Goal: Transaction & Acquisition: Download file/media

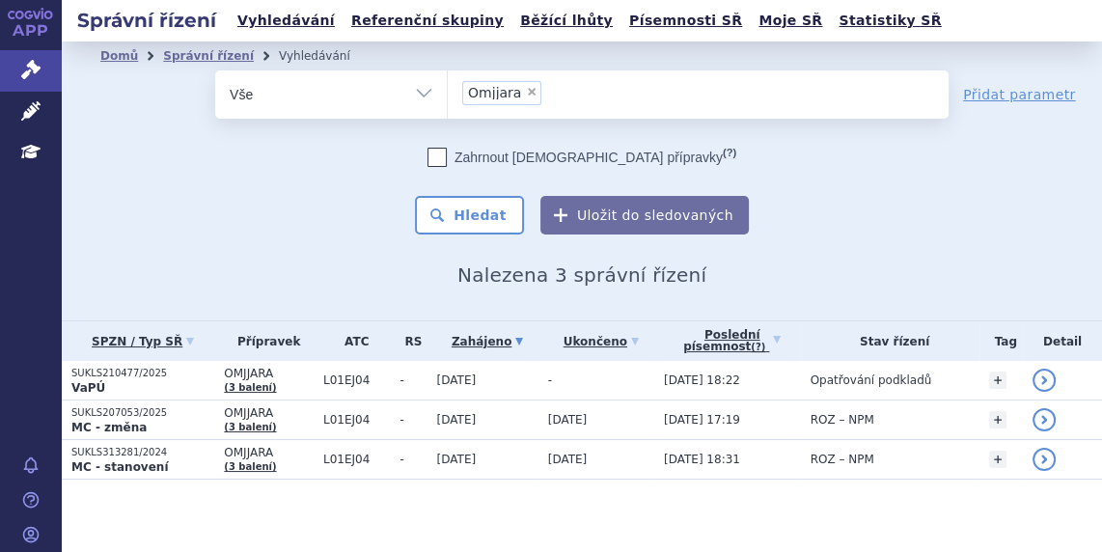
click at [526, 89] on span "×" at bounding box center [532, 92] width 12 height 12
click at [448, 89] on select "Omjjara" at bounding box center [447, 94] width 1 height 48
select select
type input "su"
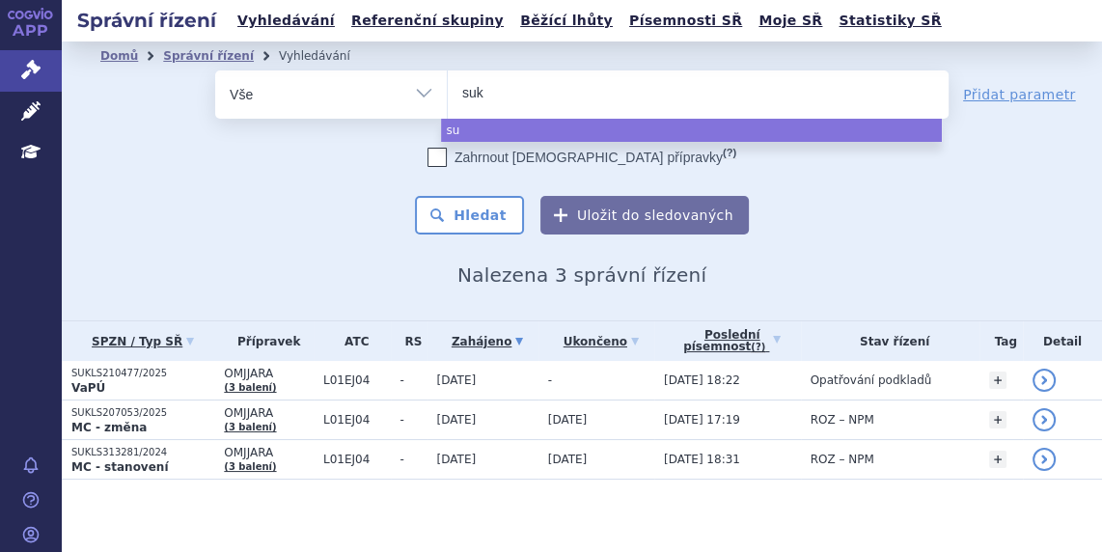
type input "sukl"
type input "sukls"
type input "sukls2"
type input "sukls27"
type input "sukls2743"
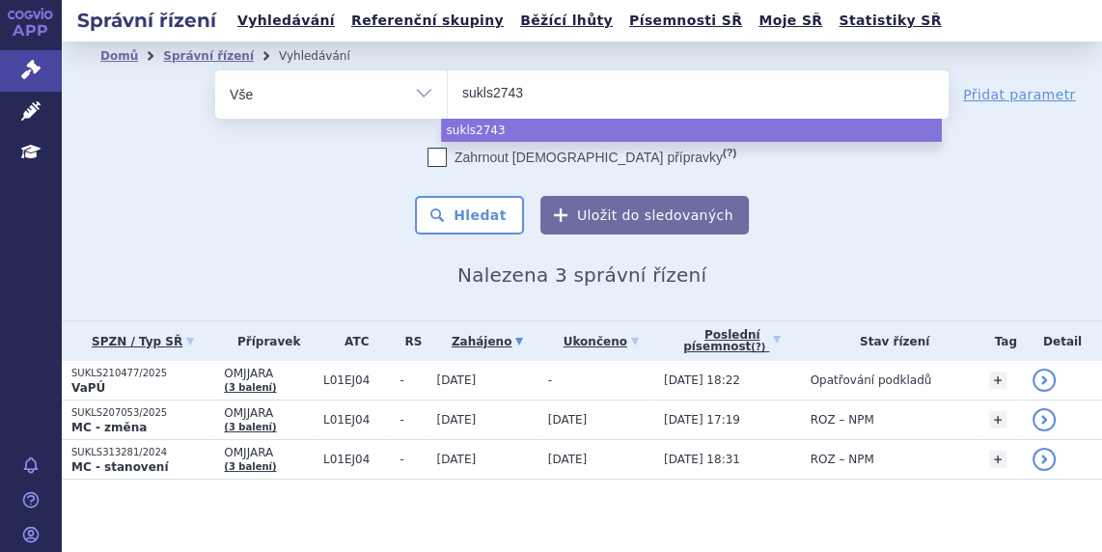
type input "sukls27431"
type input "sukls274314"
type input "sukls274314/"
type input "sukls274314/2"
type input "sukls274314/20"
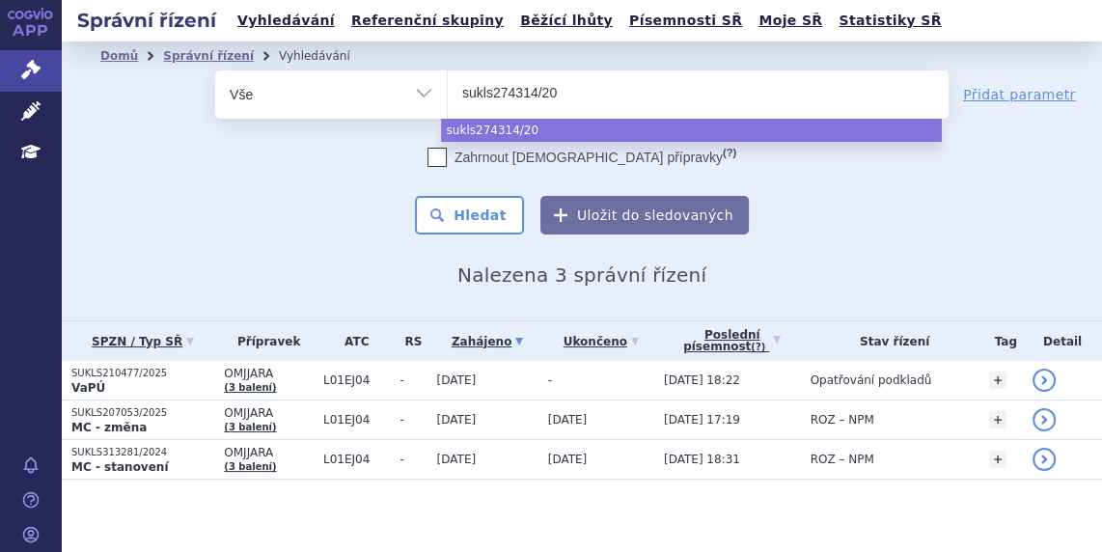
type input "sukls274314/202"
type input "sukls274314/2024"
select select "sukls274314/2024"
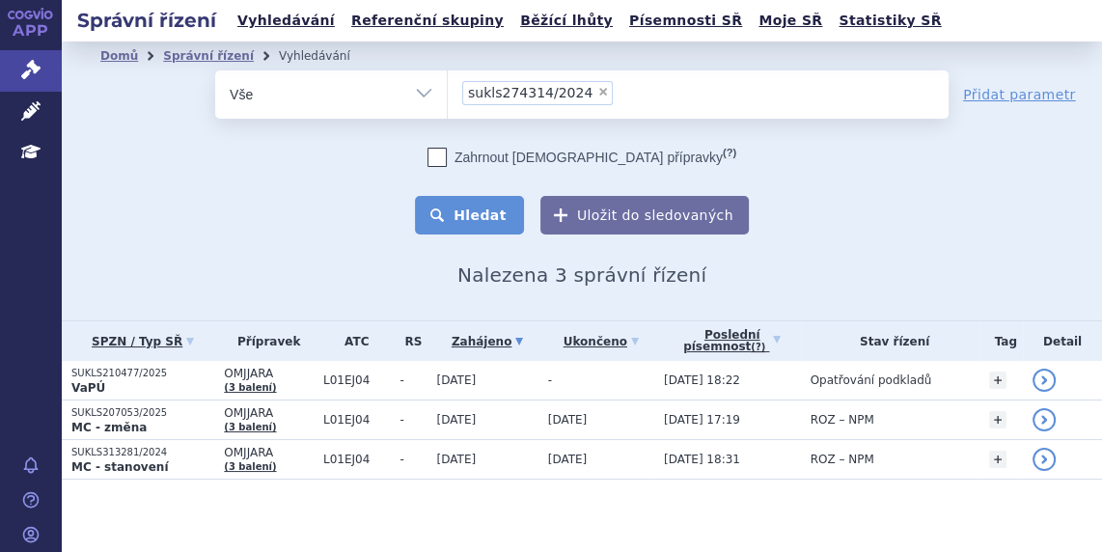
click at [492, 204] on button "Hledat" at bounding box center [469, 215] width 109 height 39
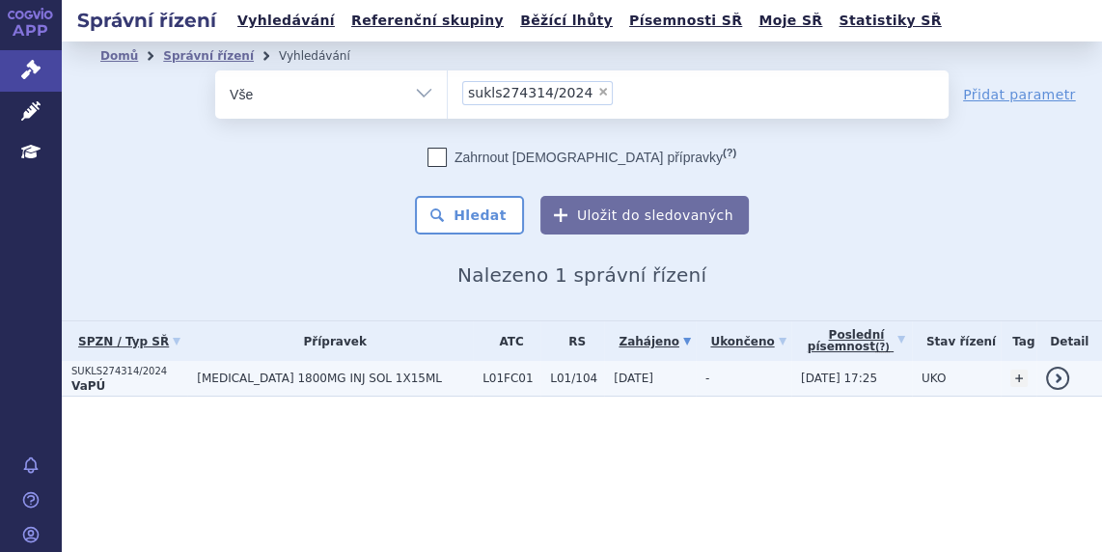
click at [131, 365] on p "SUKLS274314/2024" at bounding box center [129, 372] width 116 height 14
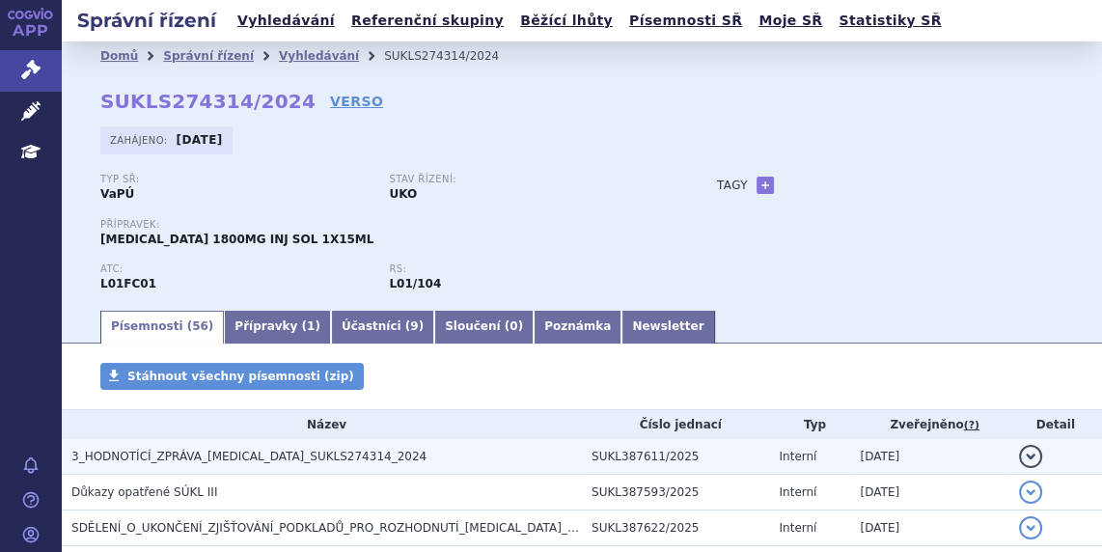
drag, startPoint x: 0, startPoint y: 0, endPoint x: 167, endPoint y: 450, distance: 479.8
click at [167, 450] on span "3_HODNOTÍCÍ_ZPRÁVA_[MEDICAL_DATA]_SUKLS274314_2024" at bounding box center [248, 457] width 355 height 14
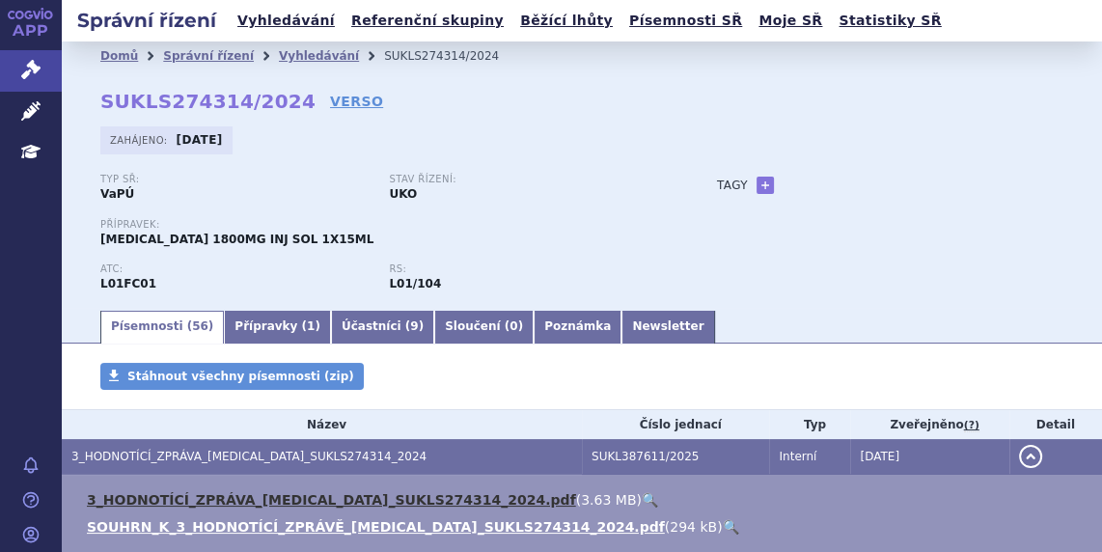
click at [185, 498] on link "3_HODNOTÍCÍ_ZPRÁVA_[MEDICAL_DATA]_SUKLS274314_2024.pdf" at bounding box center [331, 499] width 489 height 15
